Goal: Find specific page/section: Find specific page/section

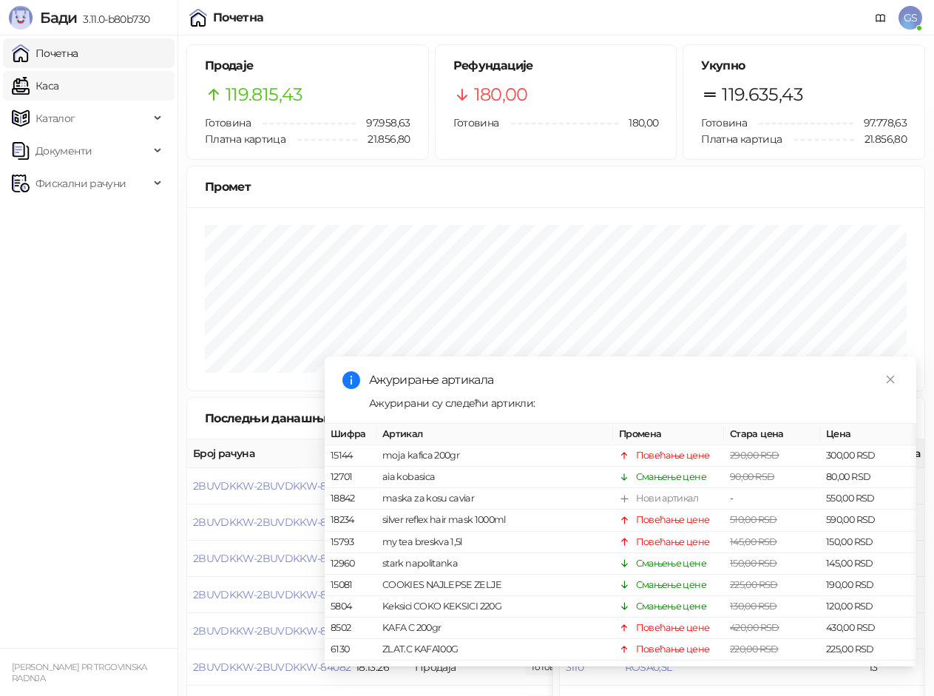
click at [58, 73] on link "Каса" at bounding box center [35, 86] width 47 height 30
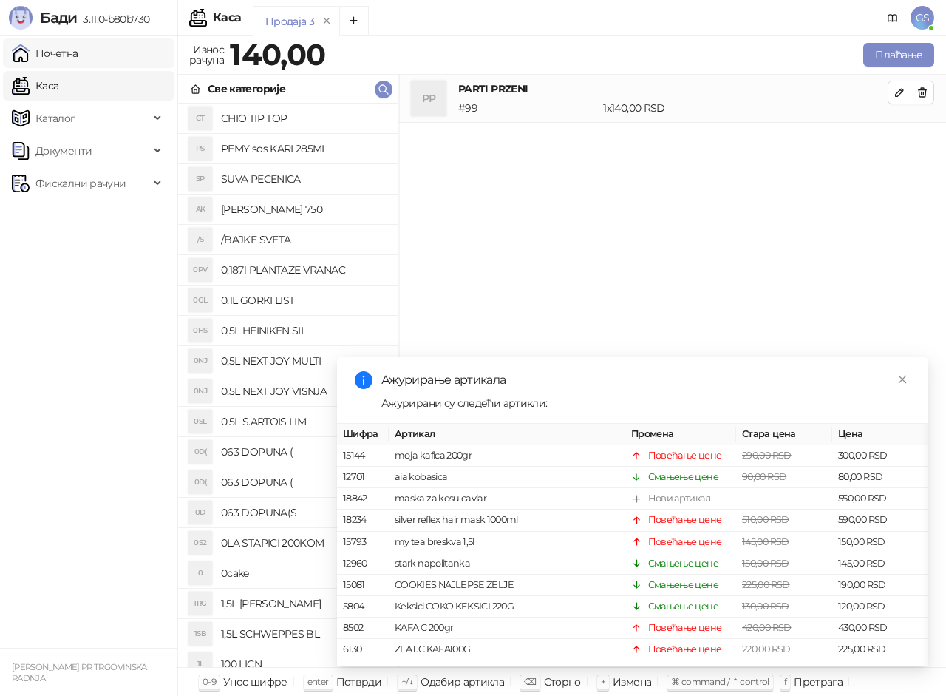
click at [78, 56] on link "Почетна" at bounding box center [45, 53] width 67 height 30
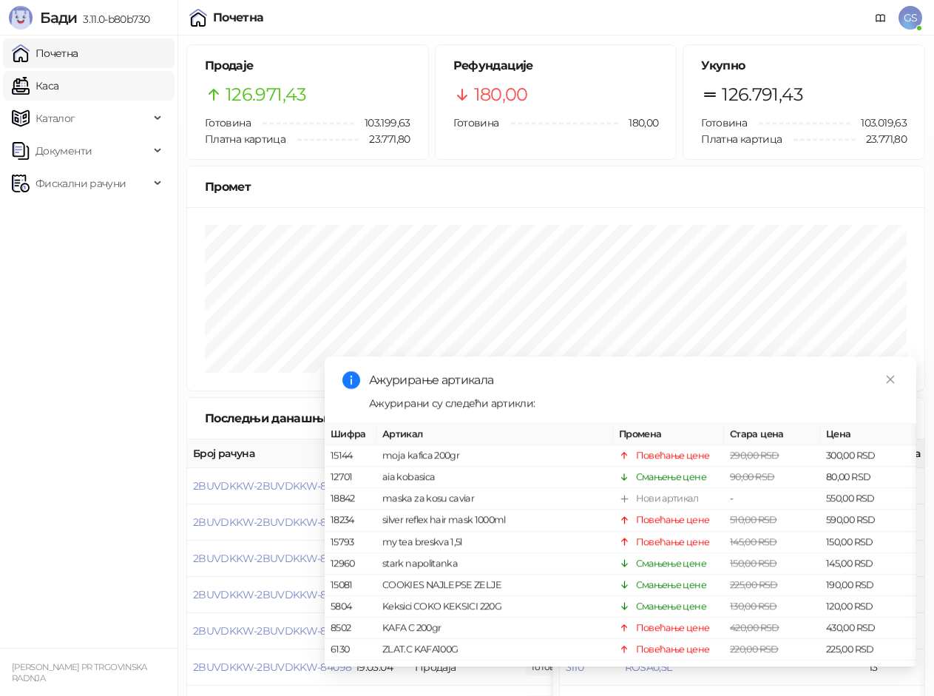
click at [58, 84] on link "Каса" at bounding box center [35, 86] width 47 height 30
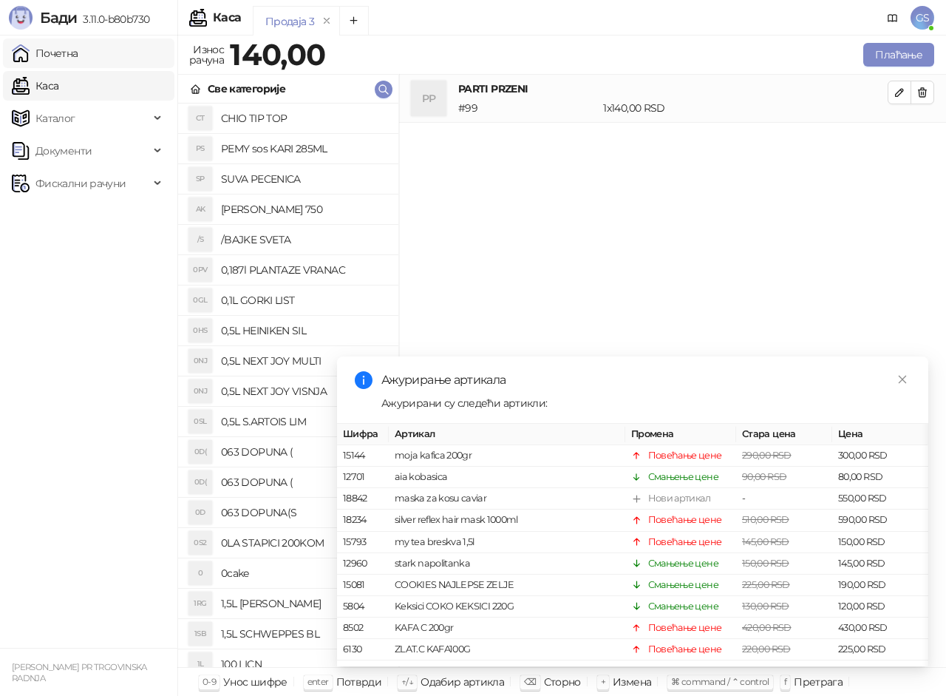
click at [78, 54] on link "Почетна" at bounding box center [45, 53] width 67 height 30
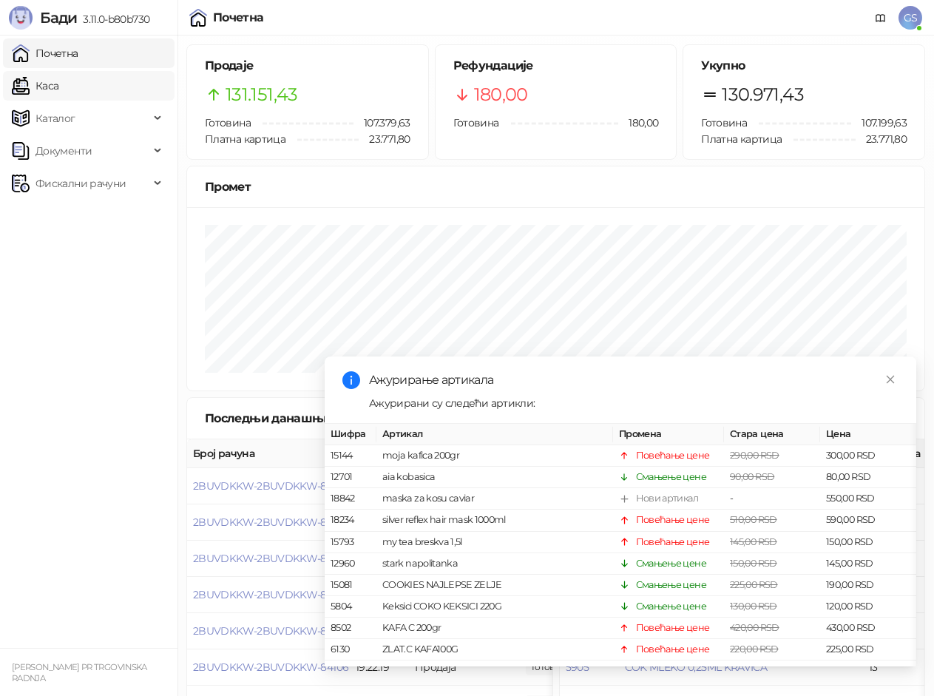
click at [58, 81] on link "Каса" at bounding box center [35, 86] width 47 height 30
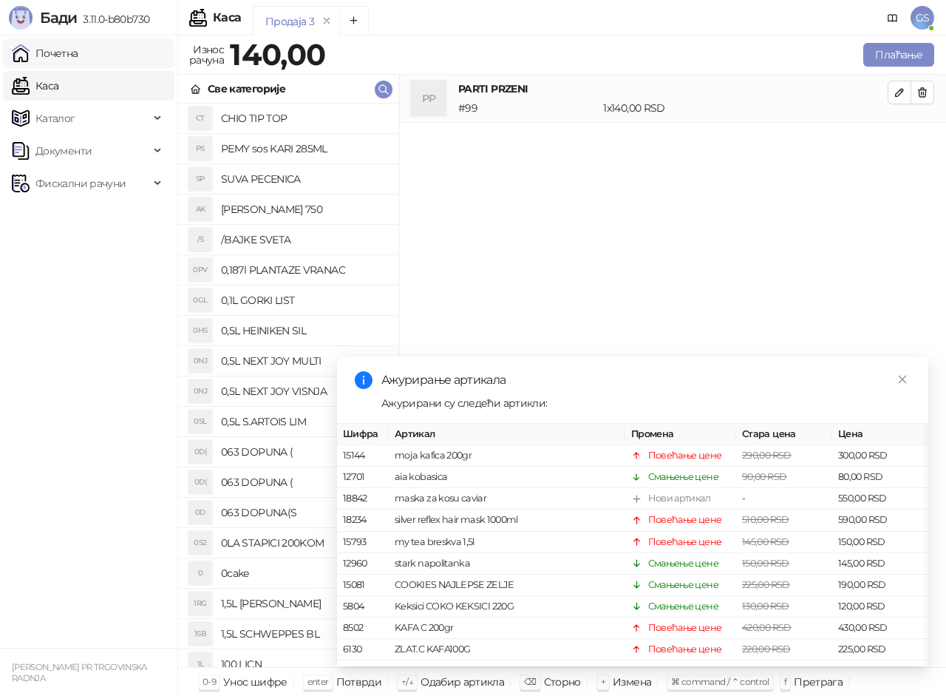
click at [78, 51] on link "Почетна" at bounding box center [45, 53] width 67 height 30
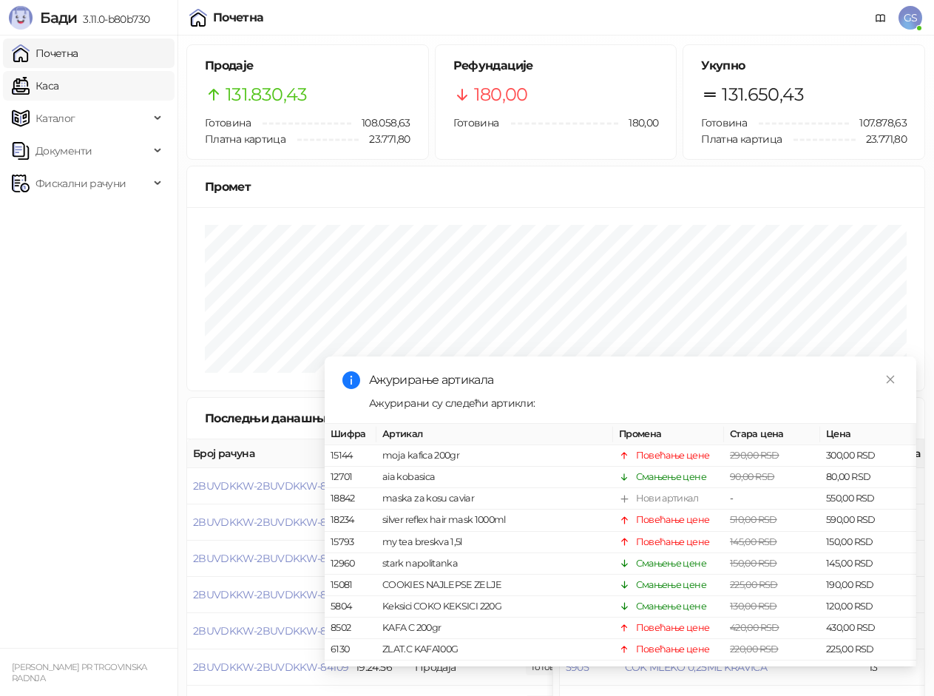
click at [58, 86] on link "Каса" at bounding box center [35, 86] width 47 height 30
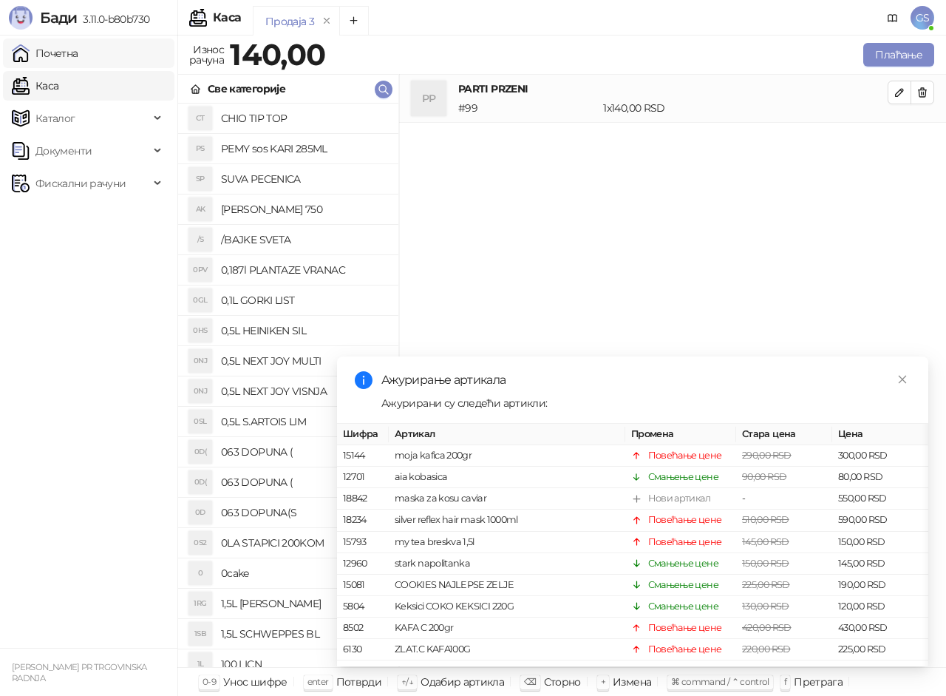
click at [78, 52] on link "Почетна" at bounding box center [45, 53] width 67 height 30
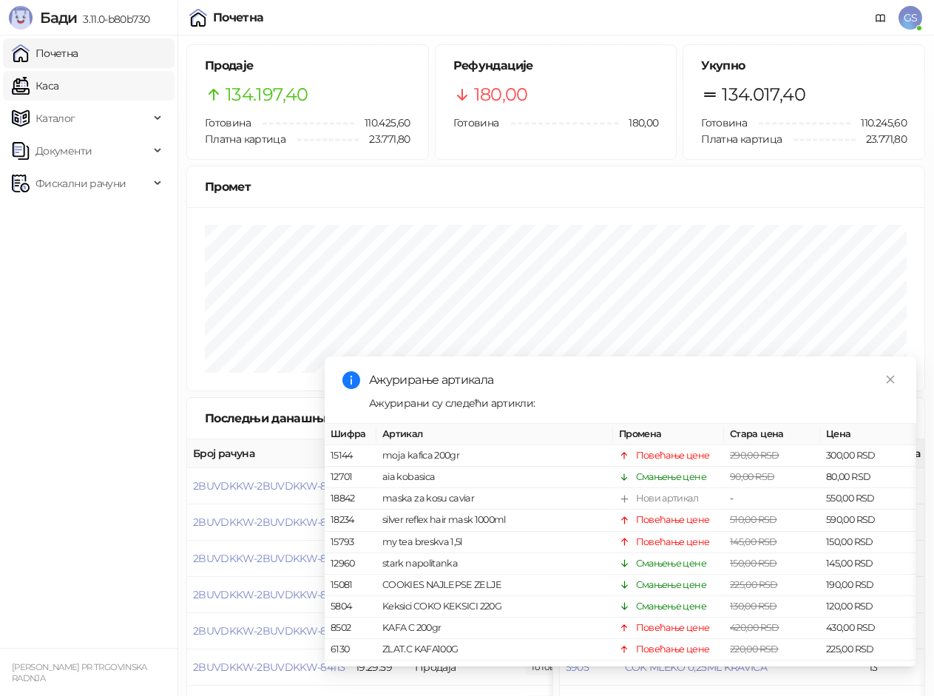
click at [58, 85] on link "Каса" at bounding box center [35, 86] width 47 height 30
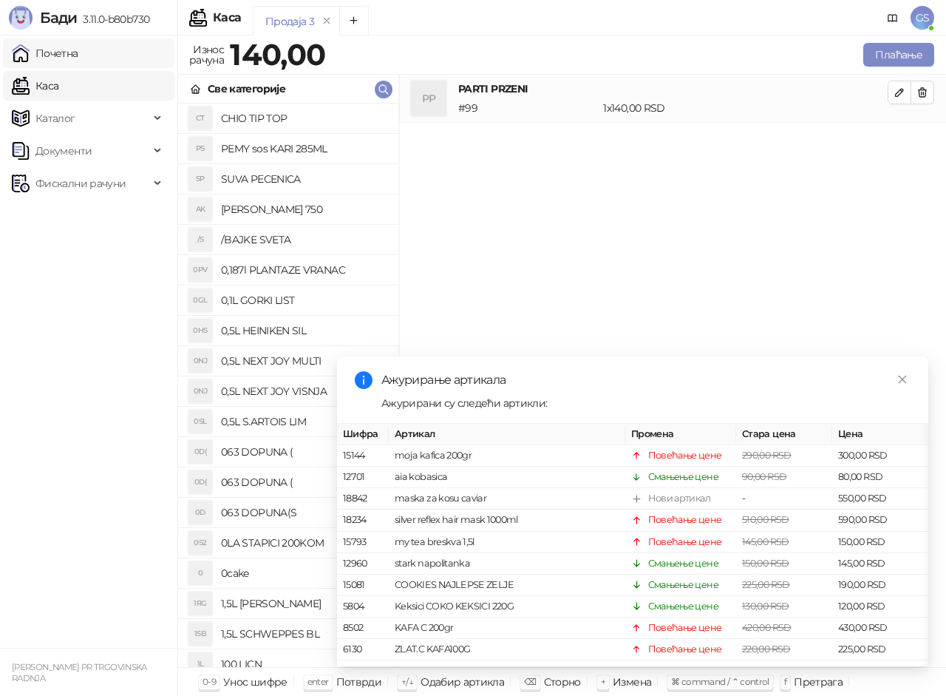
click at [78, 55] on link "Почетна" at bounding box center [45, 53] width 67 height 30
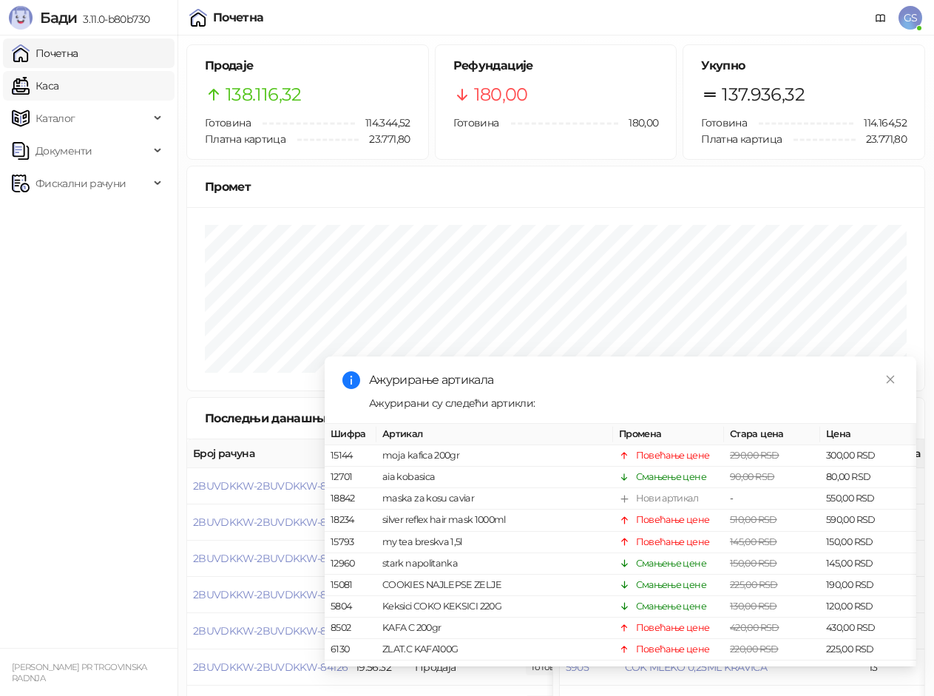
click at [58, 80] on link "Каса" at bounding box center [35, 86] width 47 height 30
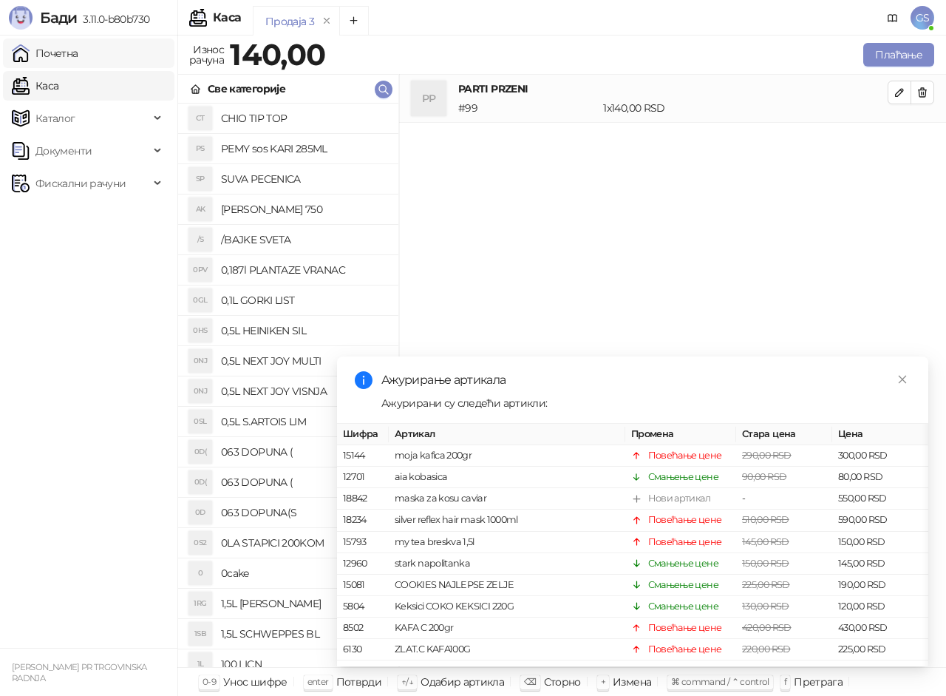
click at [78, 54] on link "Почетна" at bounding box center [45, 53] width 67 height 30
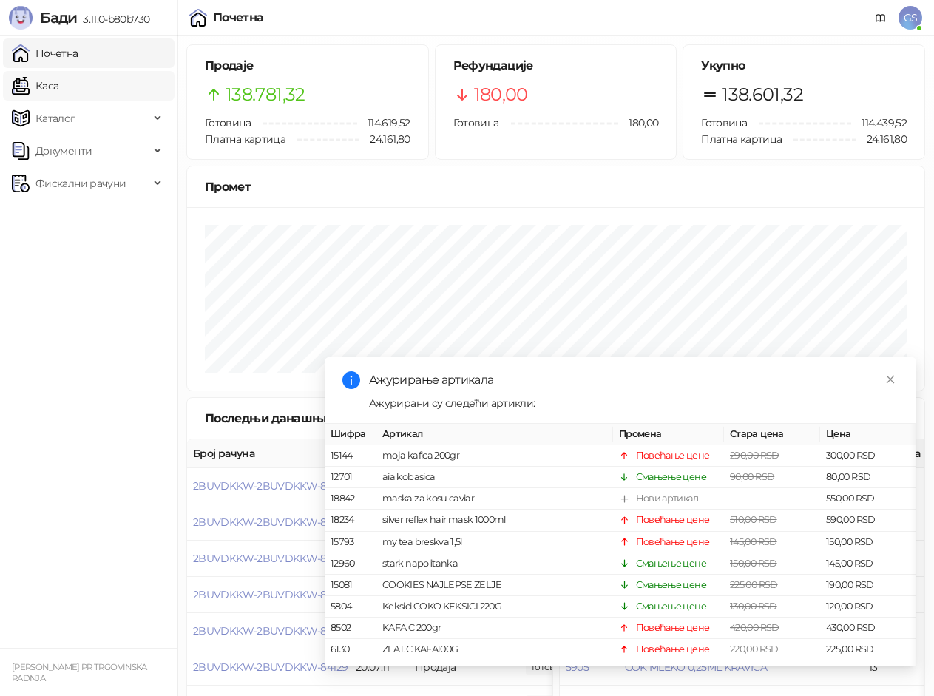
click at [58, 84] on link "Каса" at bounding box center [35, 86] width 47 height 30
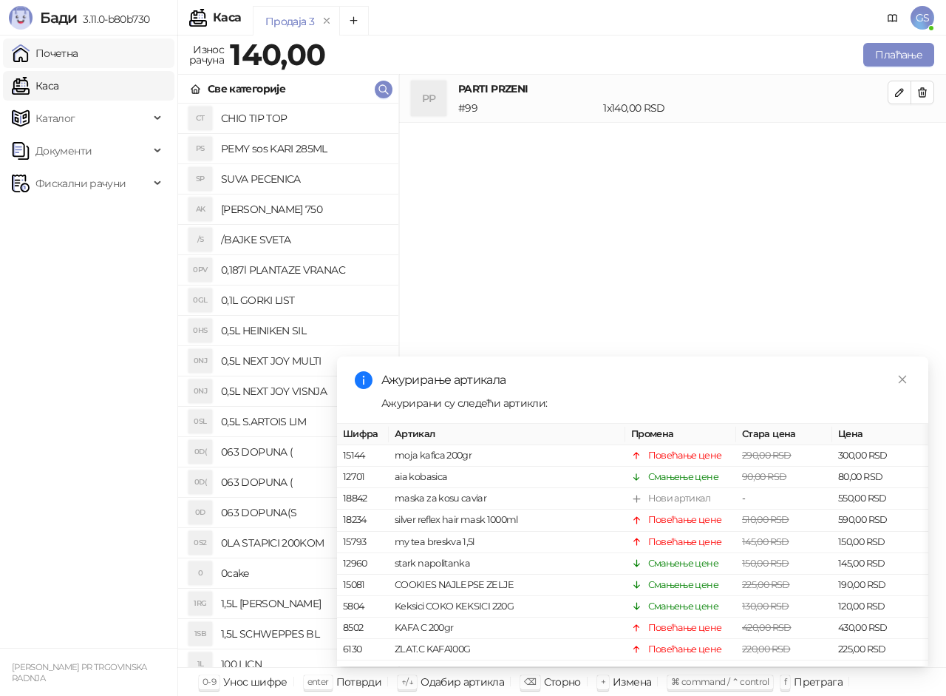
click at [78, 54] on link "Почетна" at bounding box center [45, 53] width 67 height 30
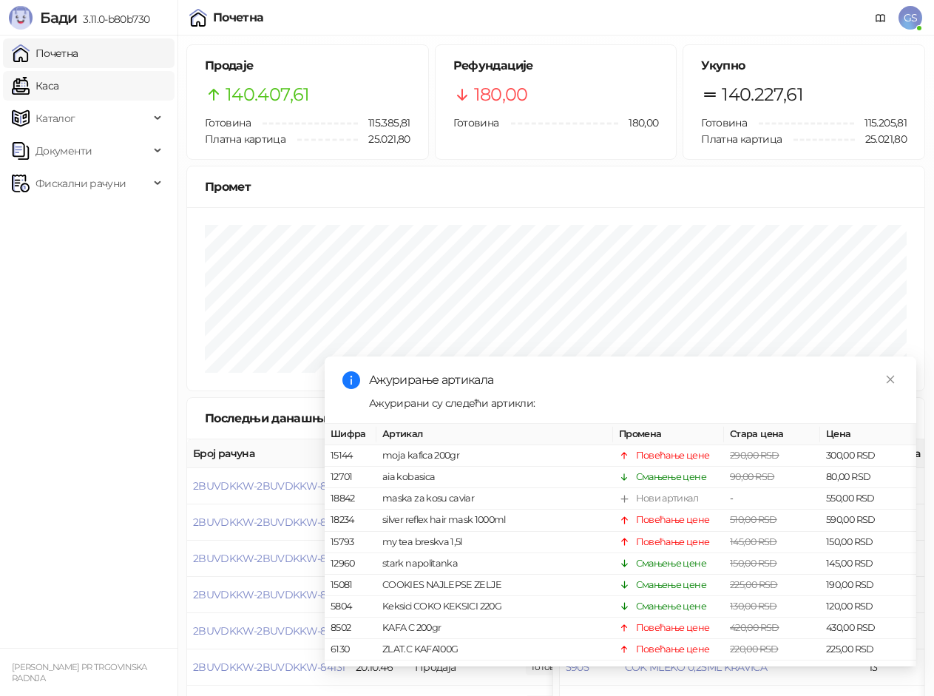
click at [58, 86] on link "Каса" at bounding box center [35, 86] width 47 height 30
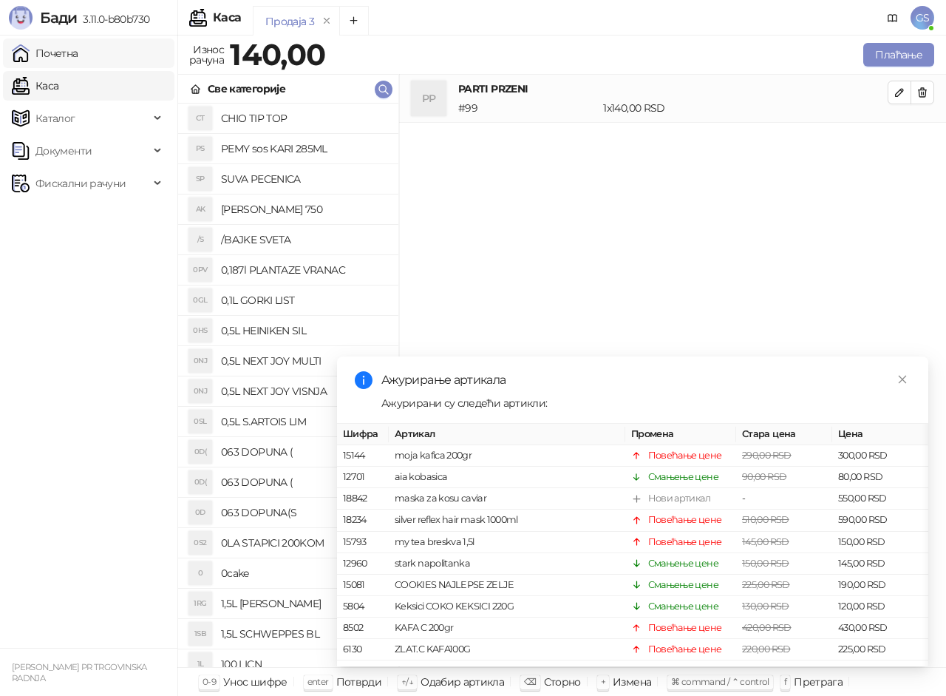
click at [78, 55] on link "Почетна" at bounding box center [45, 53] width 67 height 30
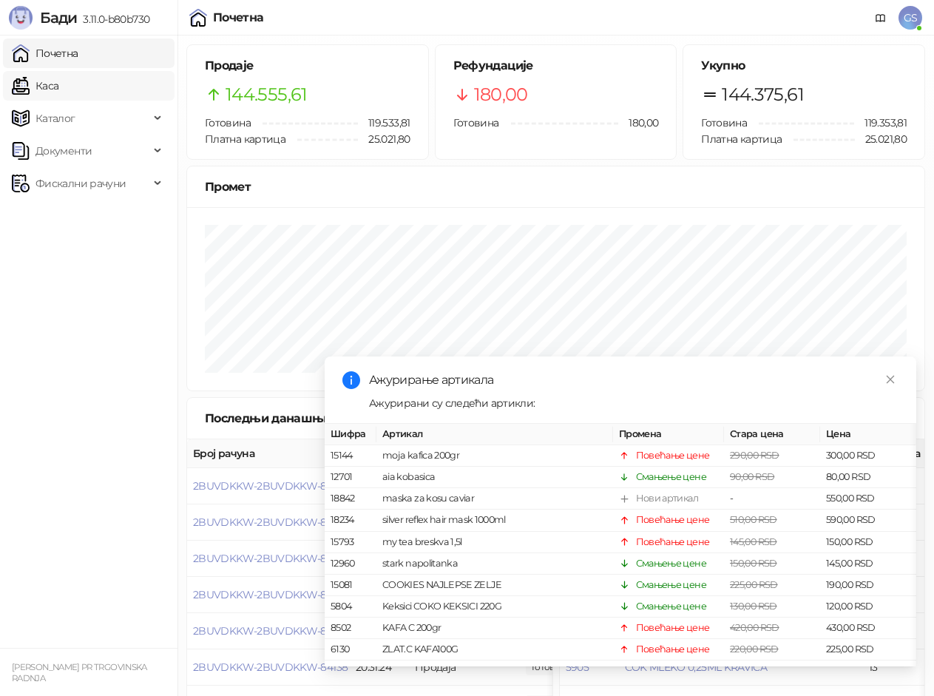
click at [58, 82] on link "Каса" at bounding box center [35, 86] width 47 height 30
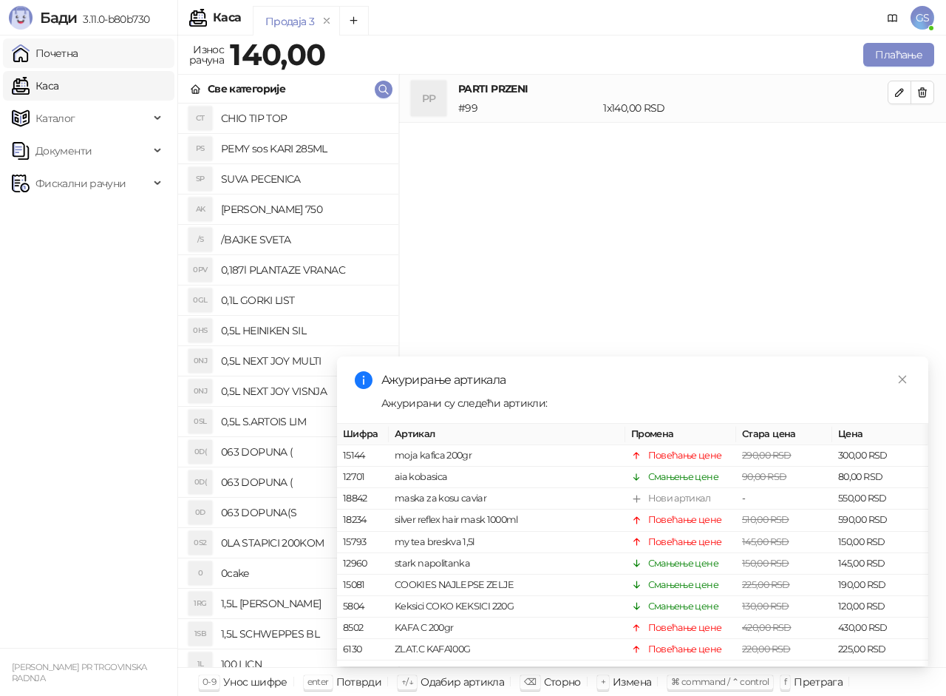
click at [78, 51] on link "Почетна" at bounding box center [45, 53] width 67 height 30
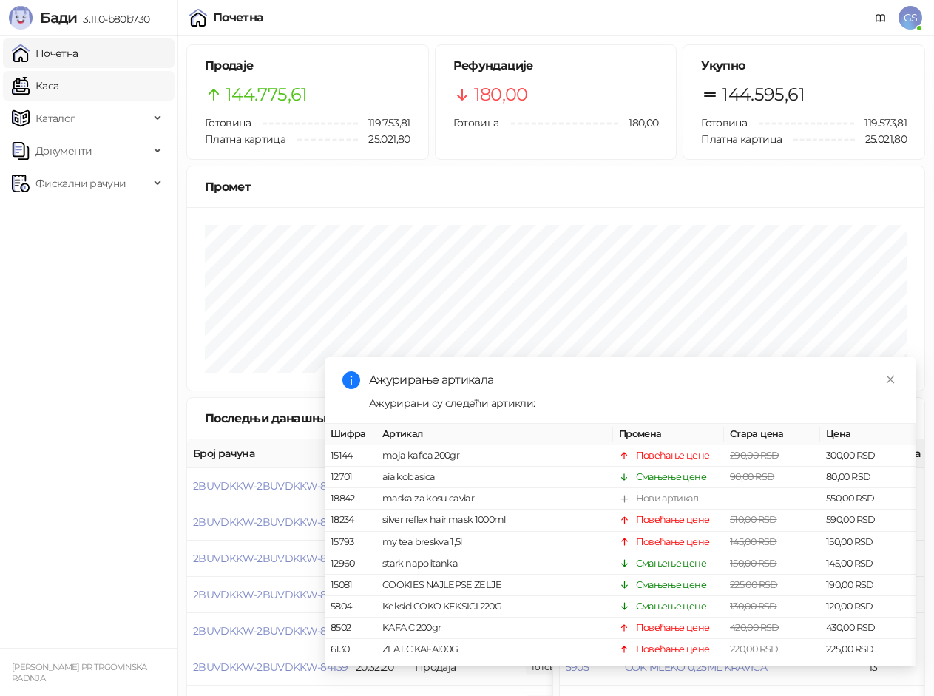
click at [58, 86] on link "Каса" at bounding box center [35, 86] width 47 height 30
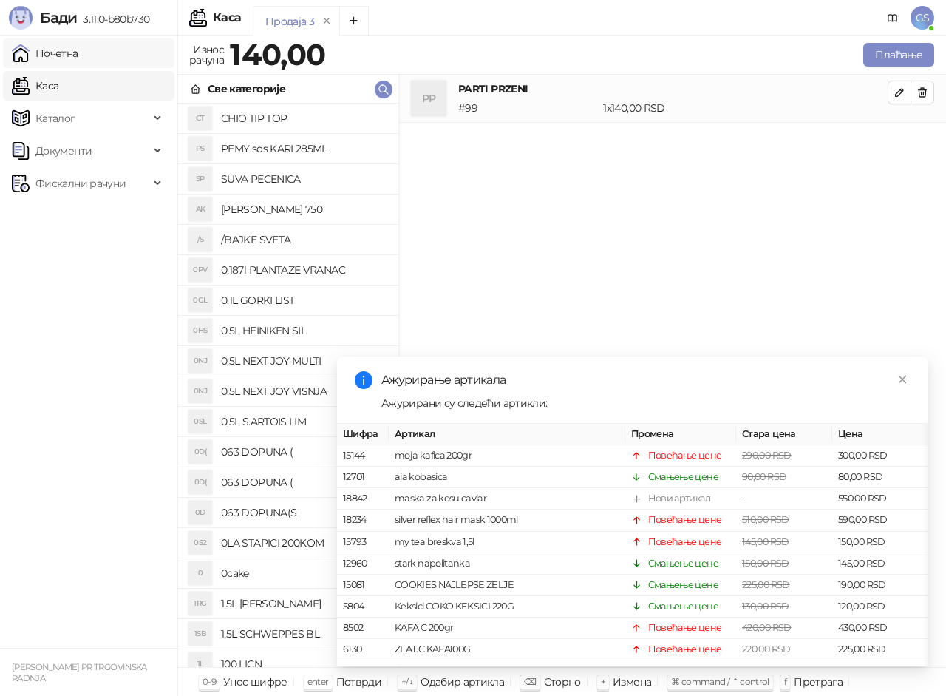
click at [78, 57] on link "Почетна" at bounding box center [45, 53] width 67 height 30
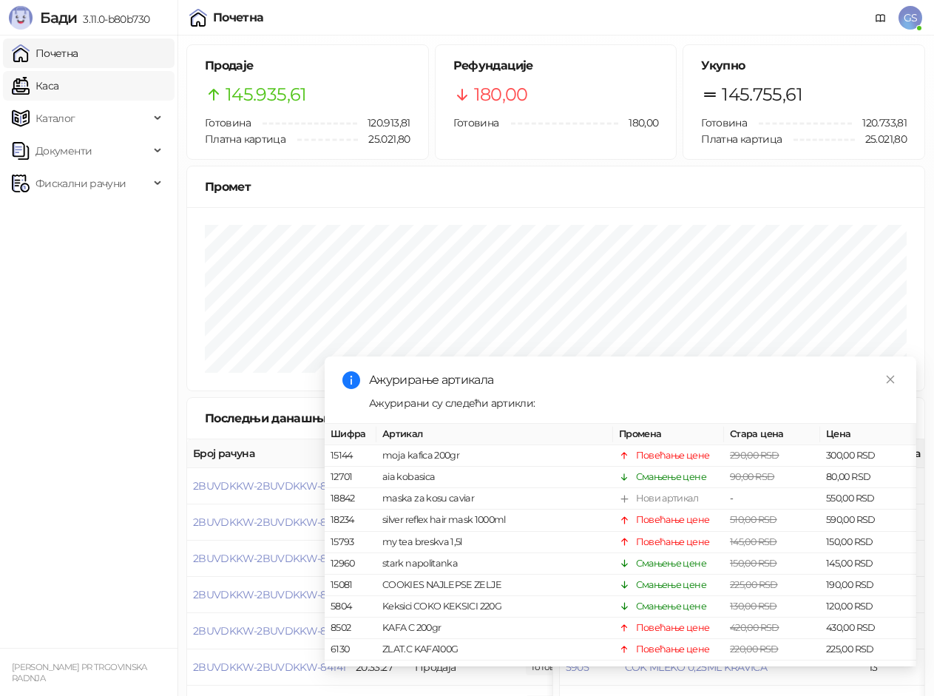
click at [57, 86] on link "Каса" at bounding box center [35, 86] width 47 height 30
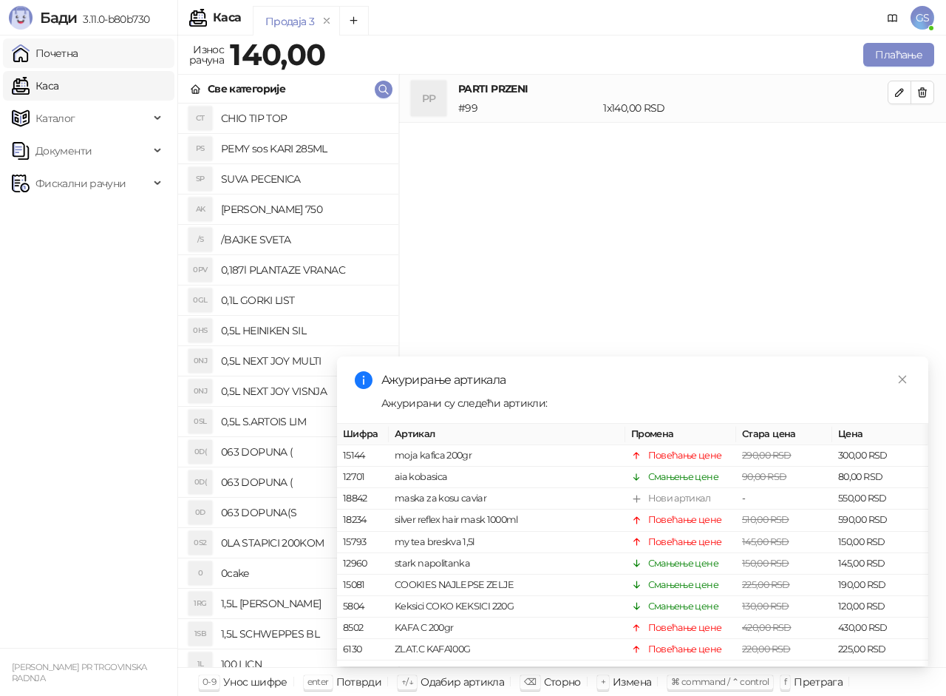
click at [68, 56] on link "Почетна" at bounding box center [45, 53] width 67 height 30
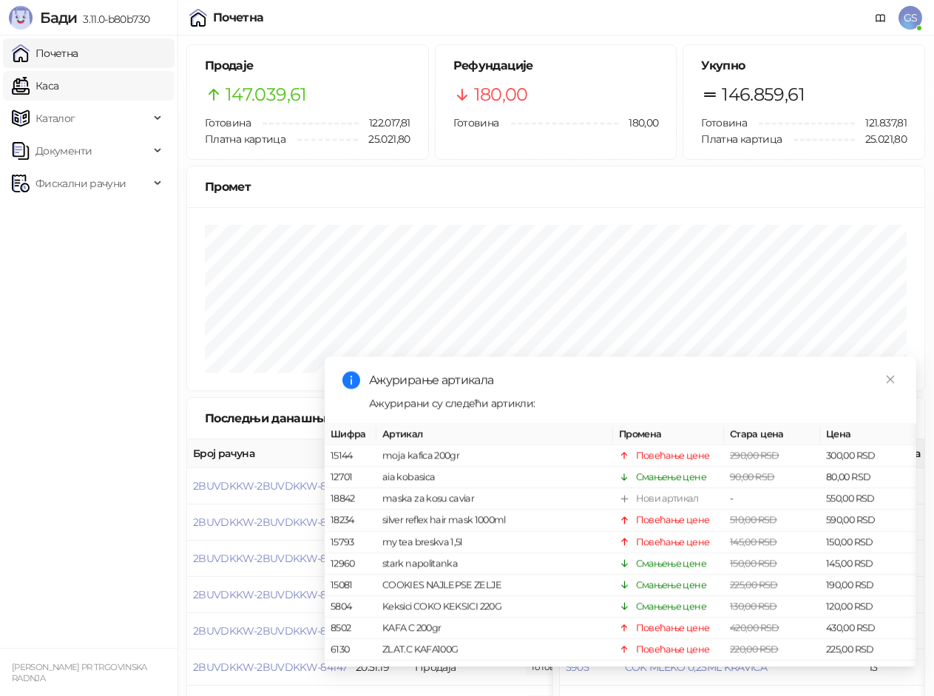
click at [58, 86] on link "Каса" at bounding box center [35, 86] width 47 height 30
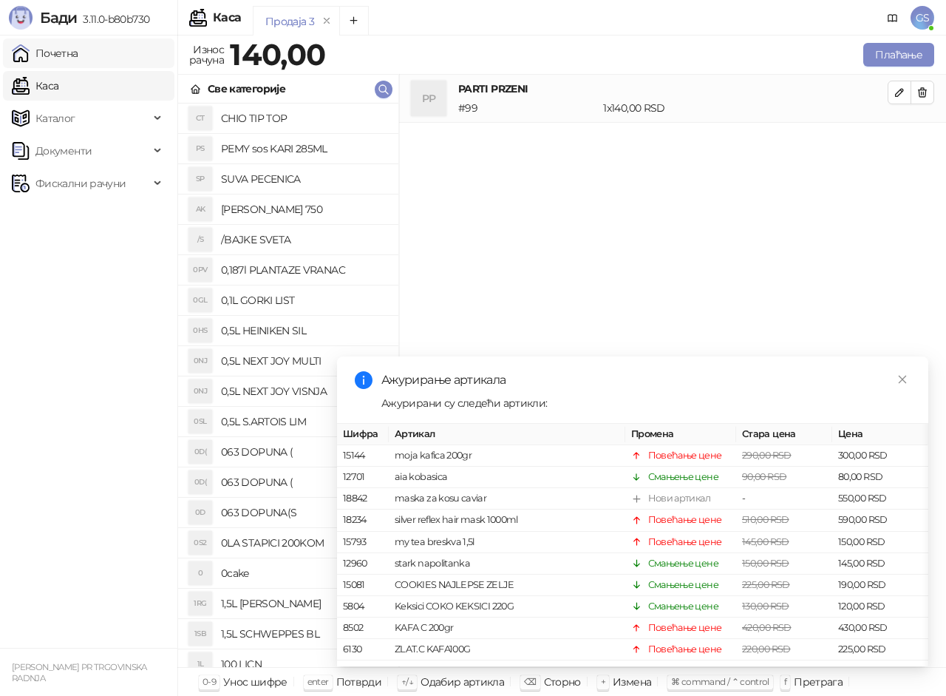
click at [78, 54] on link "Почетна" at bounding box center [45, 53] width 67 height 30
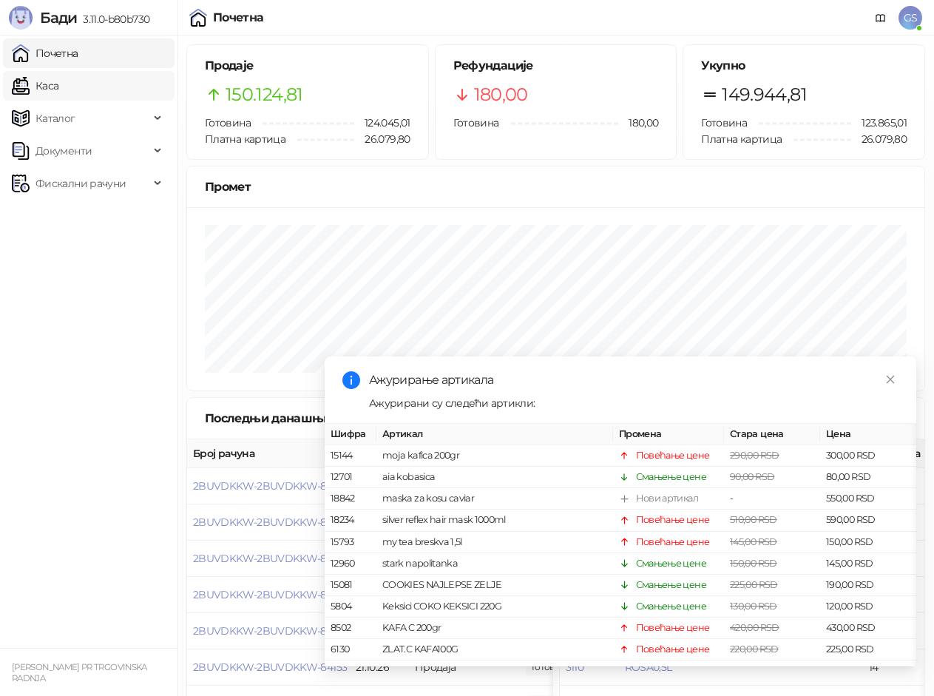
click at [58, 82] on link "Каса" at bounding box center [35, 86] width 47 height 30
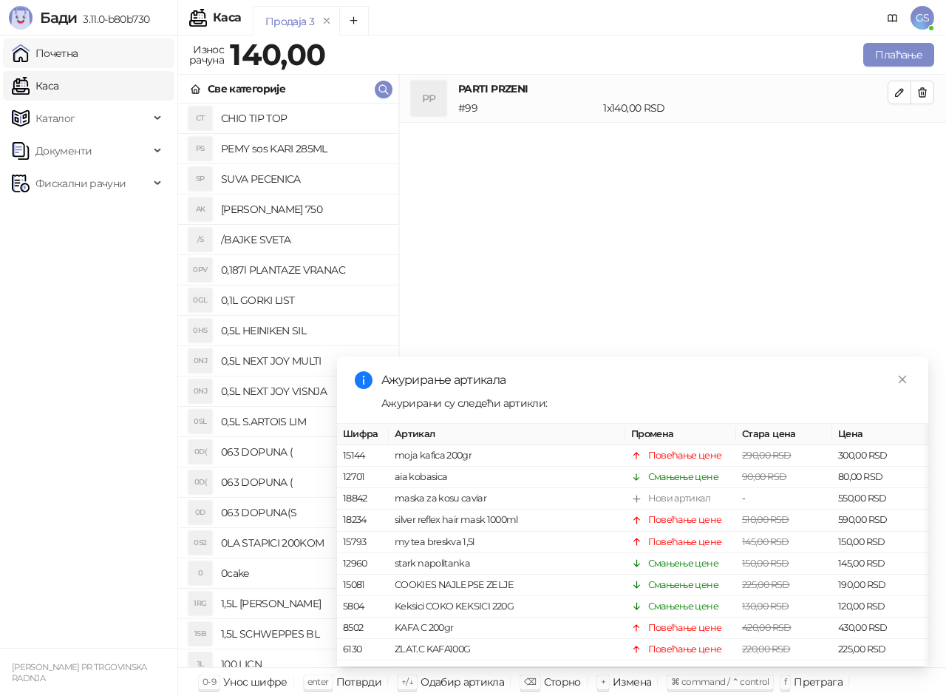
click at [78, 55] on link "Почетна" at bounding box center [45, 53] width 67 height 30
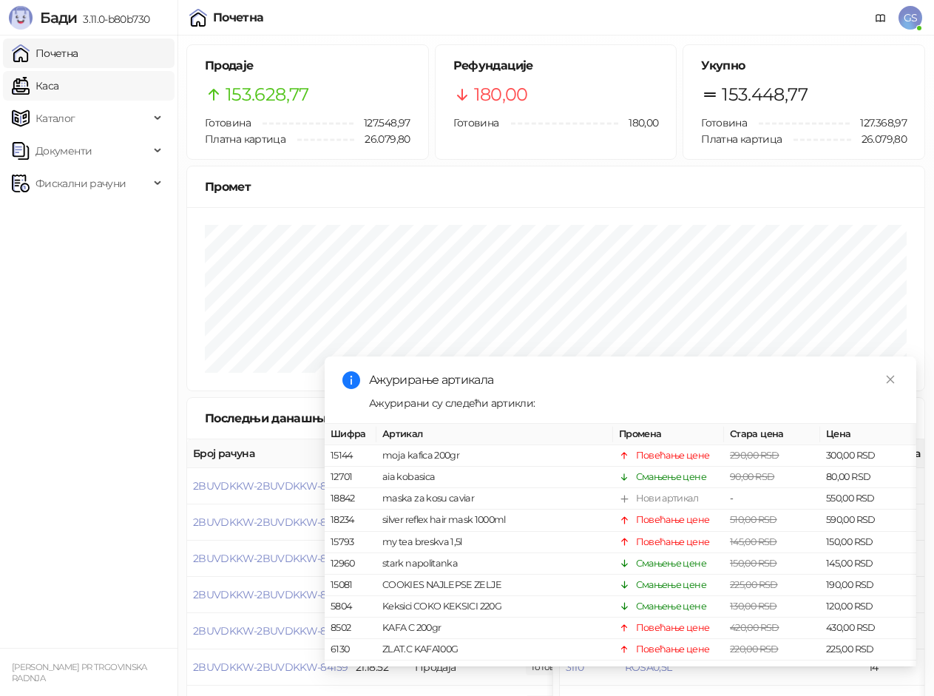
click at [58, 77] on link "Каса" at bounding box center [35, 86] width 47 height 30
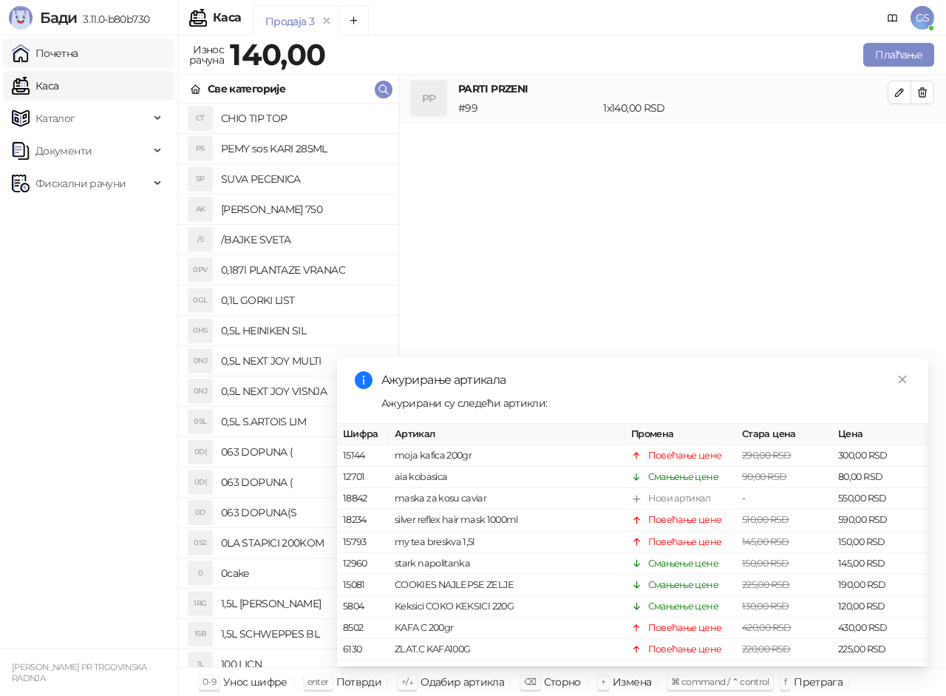
click at [78, 57] on link "Почетна" at bounding box center [45, 53] width 67 height 30
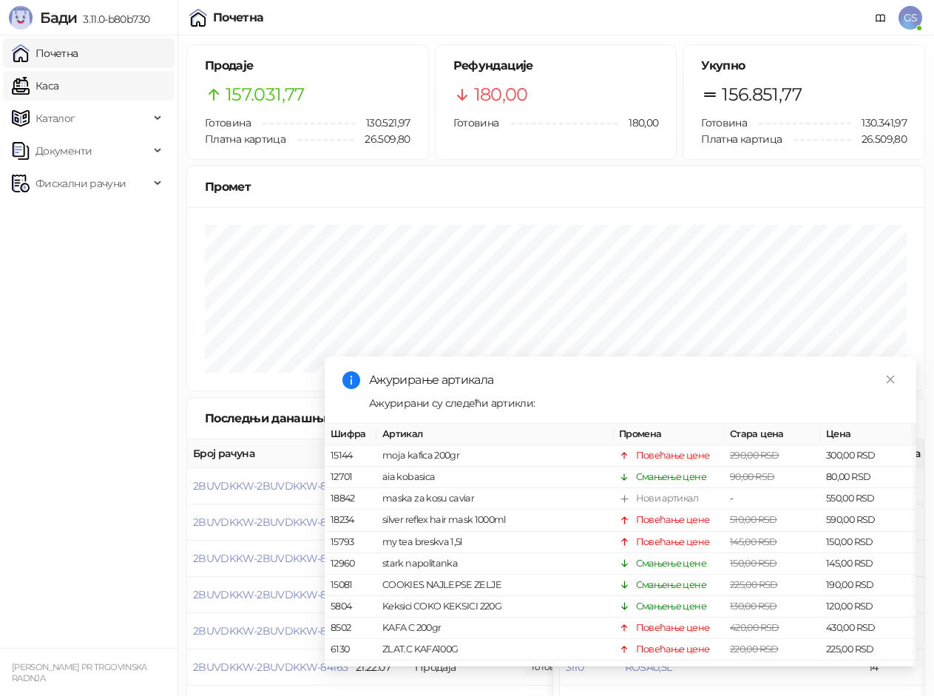
click at [58, 79] on link "Каса" at bounding box center [35, 86] width 47 height 30
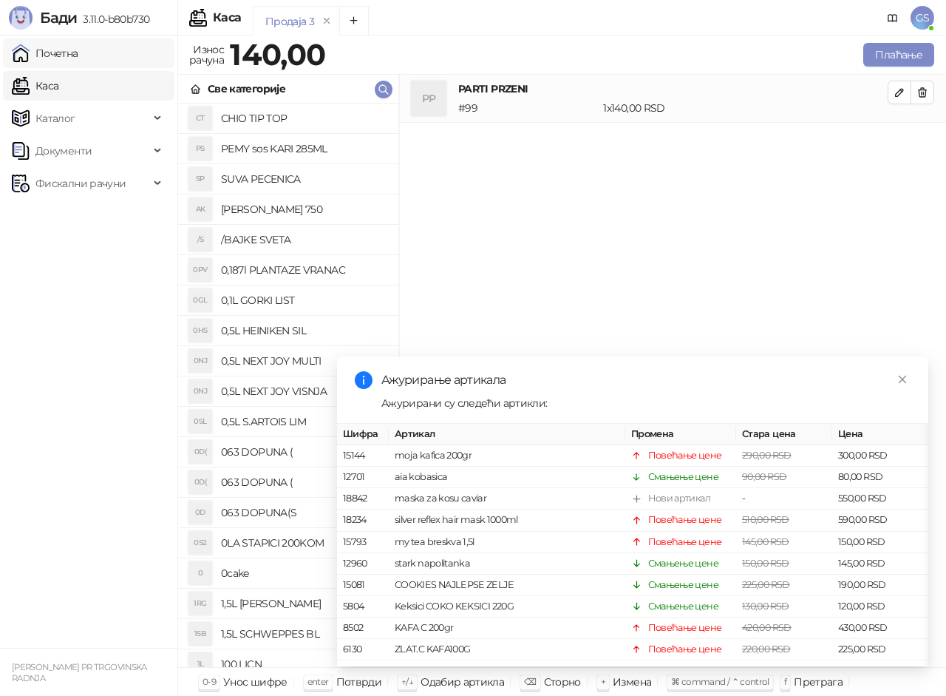
click at [70, 57] on link "Почетна" at bounding box center [45, 53] width 67 height 30
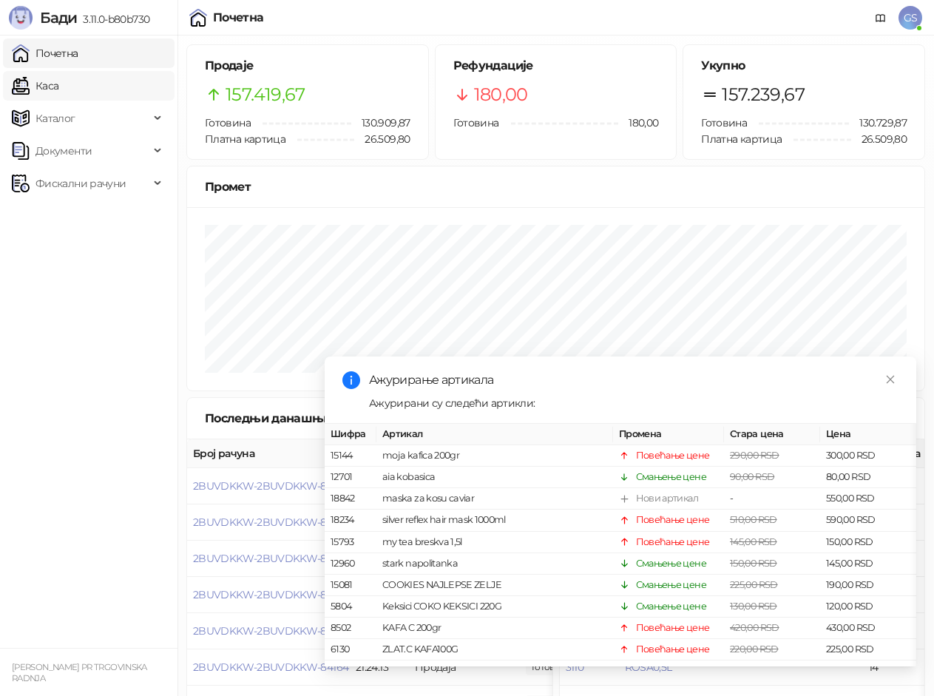
click at [58, 89] on link "Каса" at bounding box center [35, 86] width 47 height 30
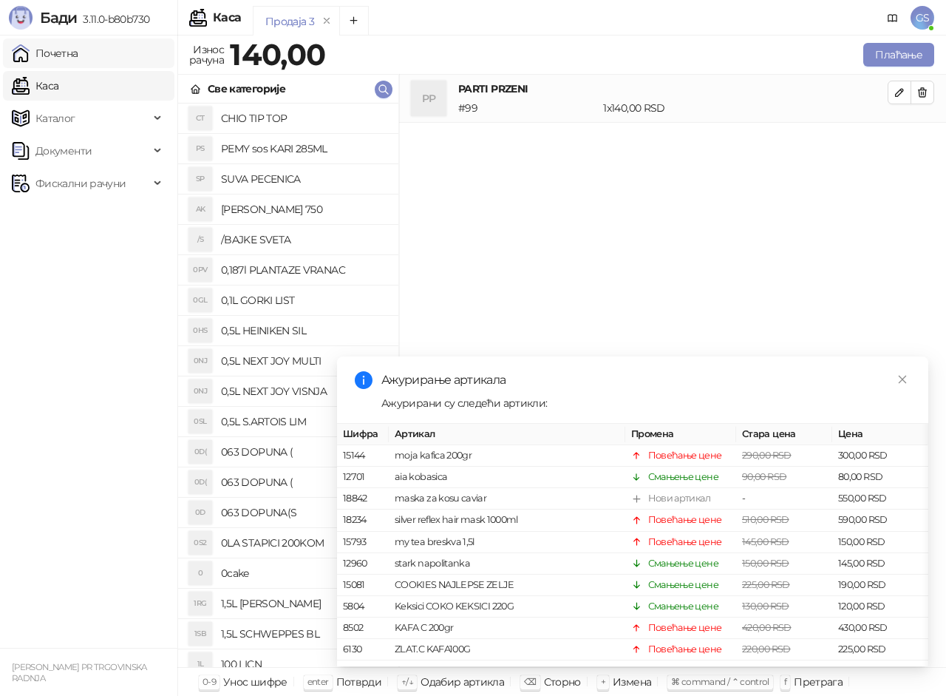
click at [78, 53] on link "Почетна" at bounding box center [45, 53] width 67 height 30
